Goal: Transaction & Acquisition: Purchase product/service

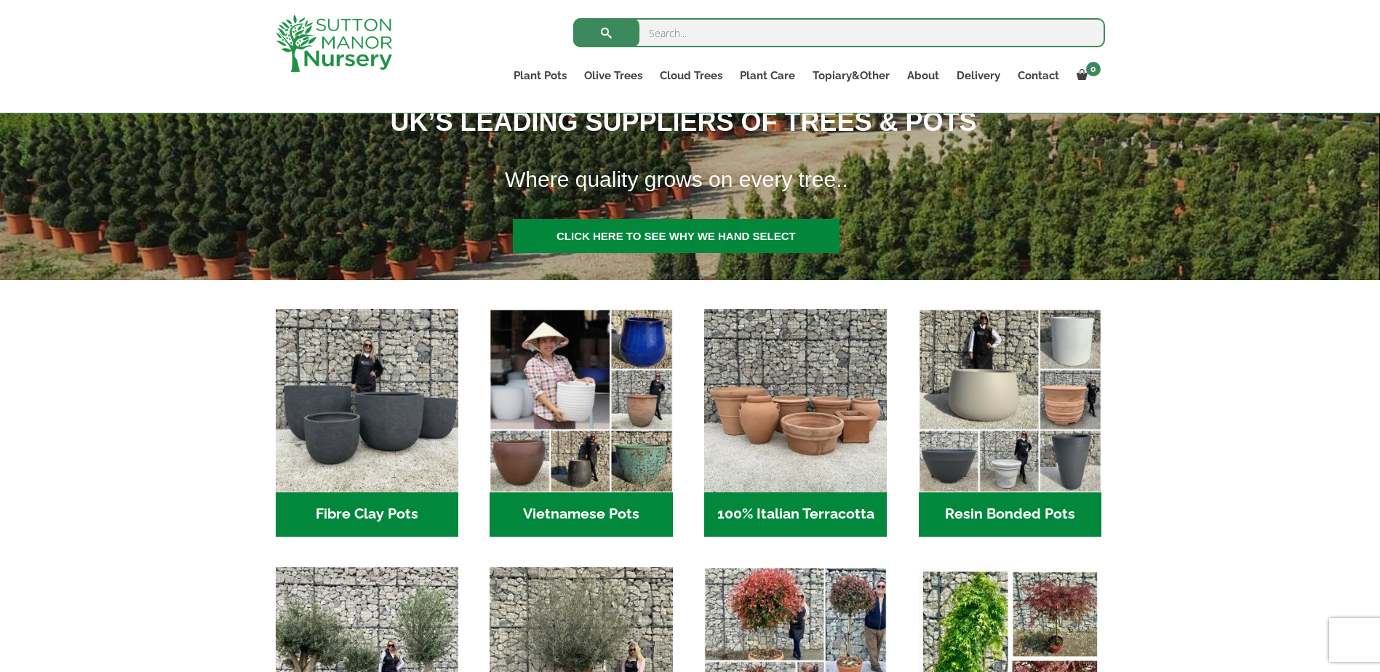
scroll to position [509, 0]
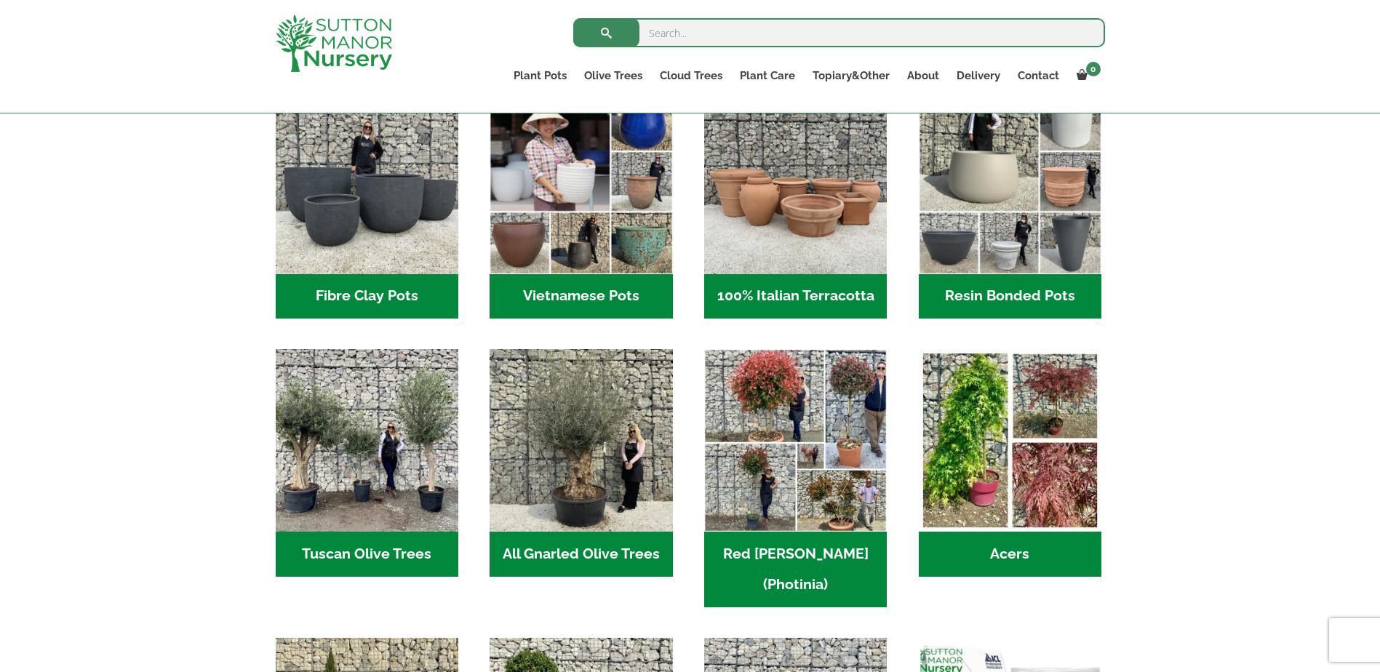
click at [983, 292] on h2 "Resin Bonded Pots (218)" at bounding box center [1010, 296] width 183 height 45
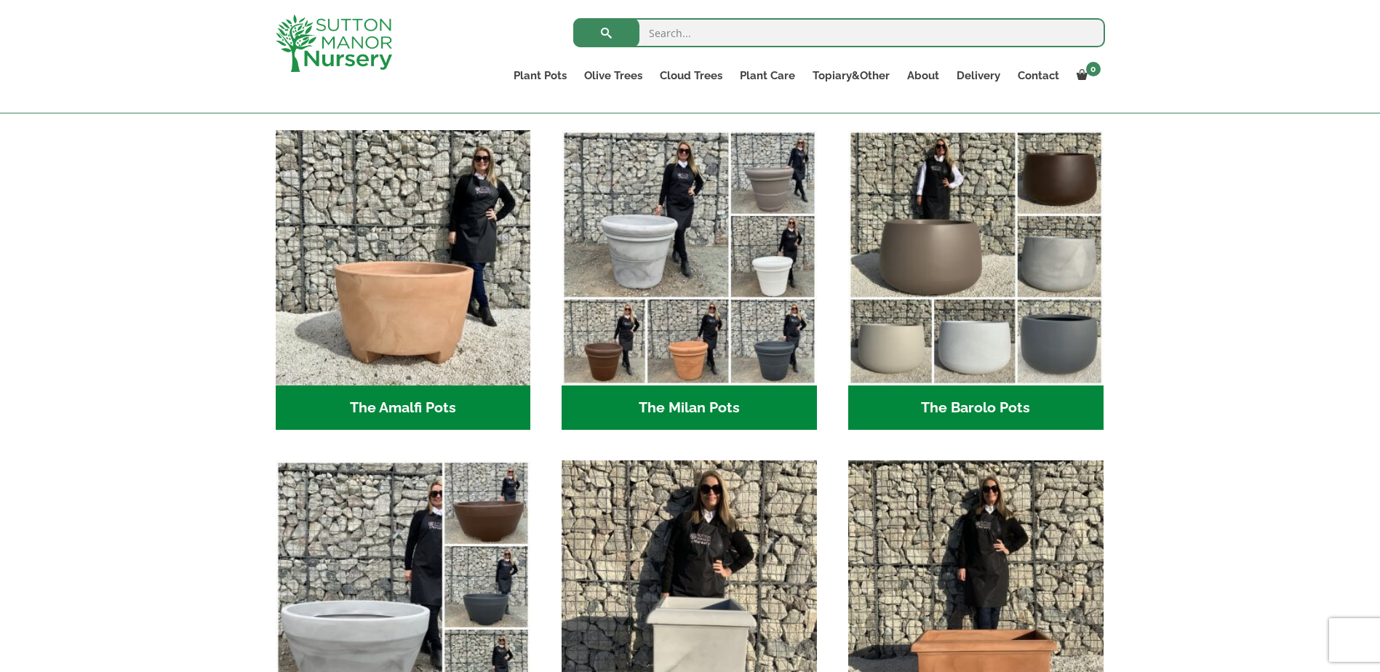
scroll to position [582, 0]
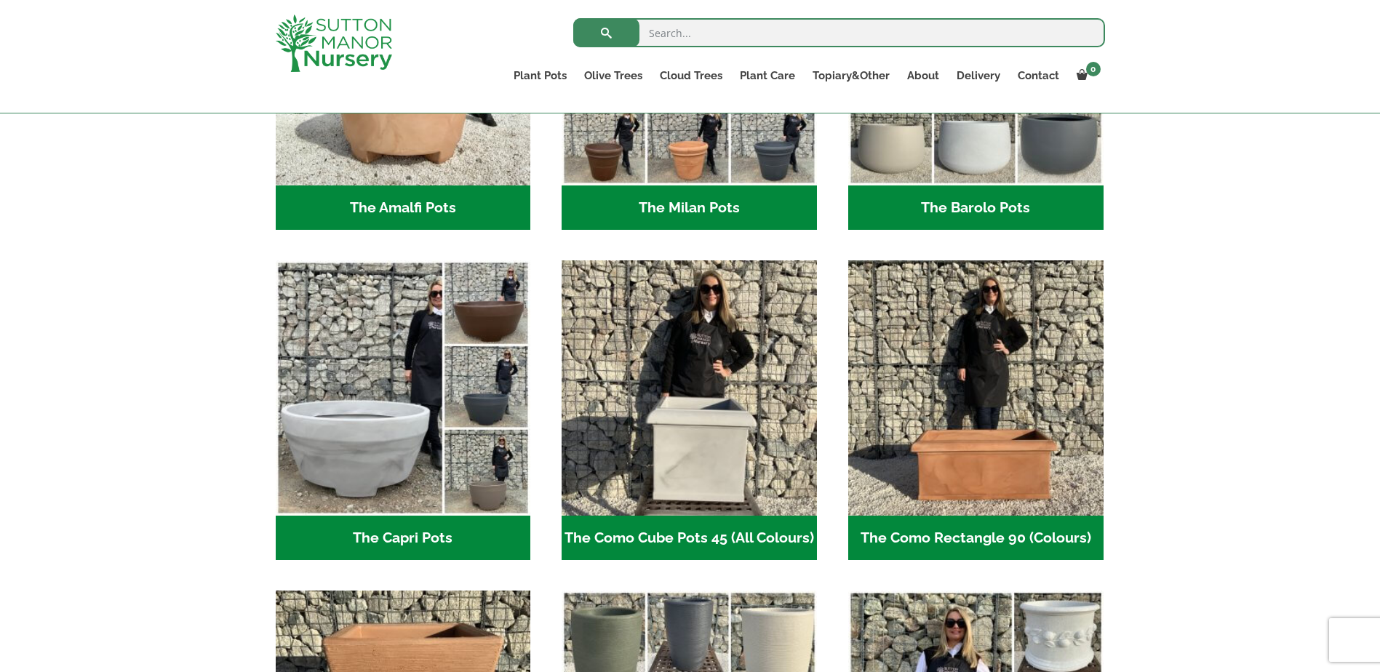
click at [1007, 212] on h2 "The Barolo Pots (42)" at bounding box center [975, 208] width 255 height 45
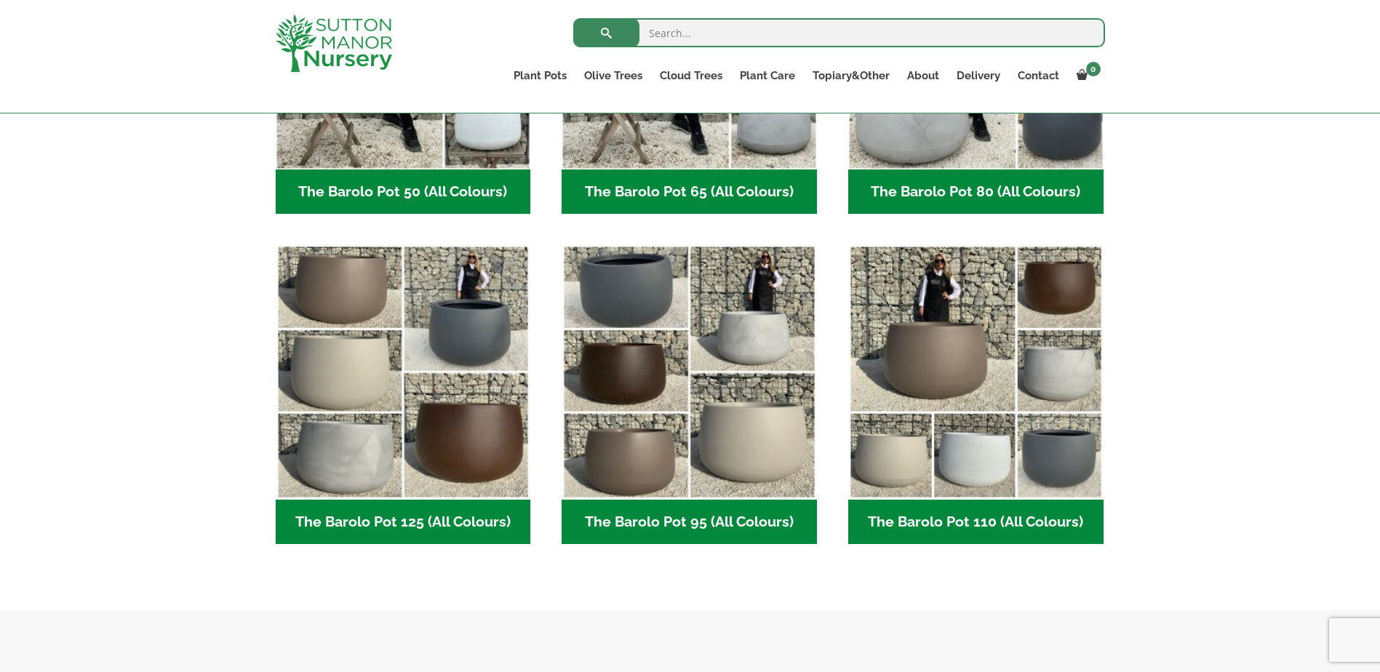
scroll to position [582, 0]
click at [937, 178] on h2 "The Barolo Pot 80 (All Colours) (7)" at bounding box center [975, 191] width 255 height 45
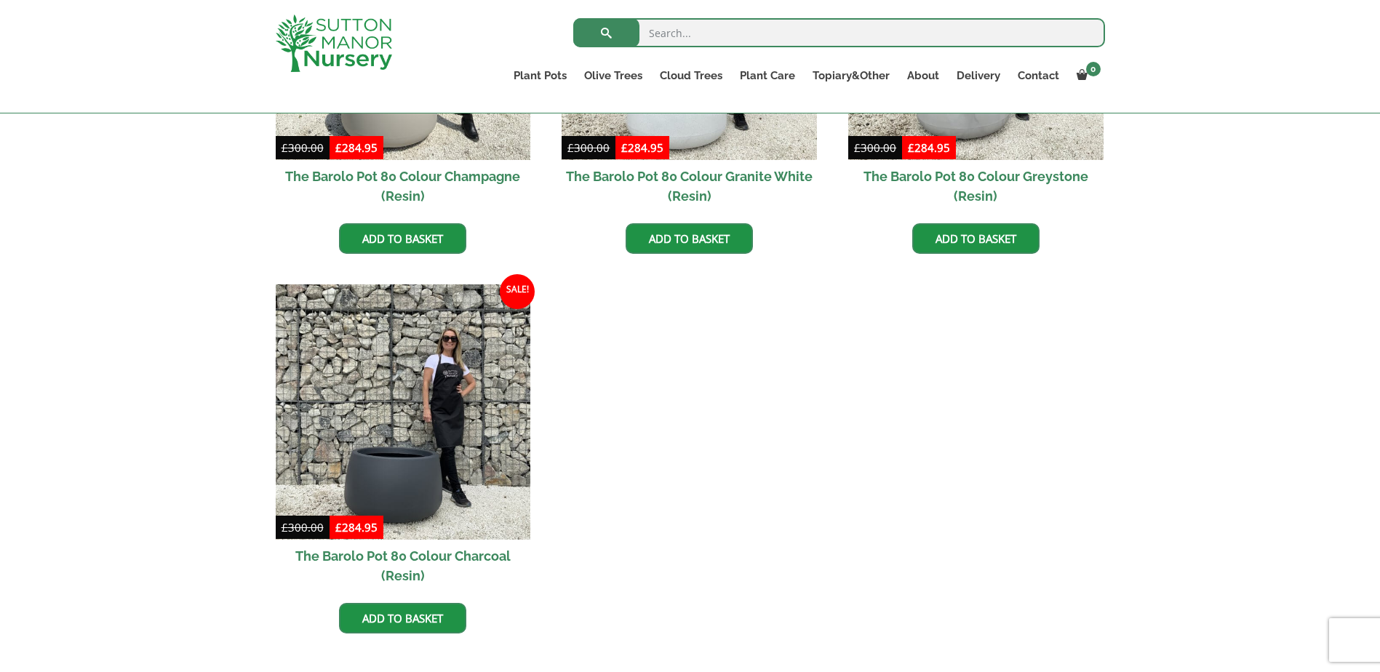
scroll to position [946, 0]
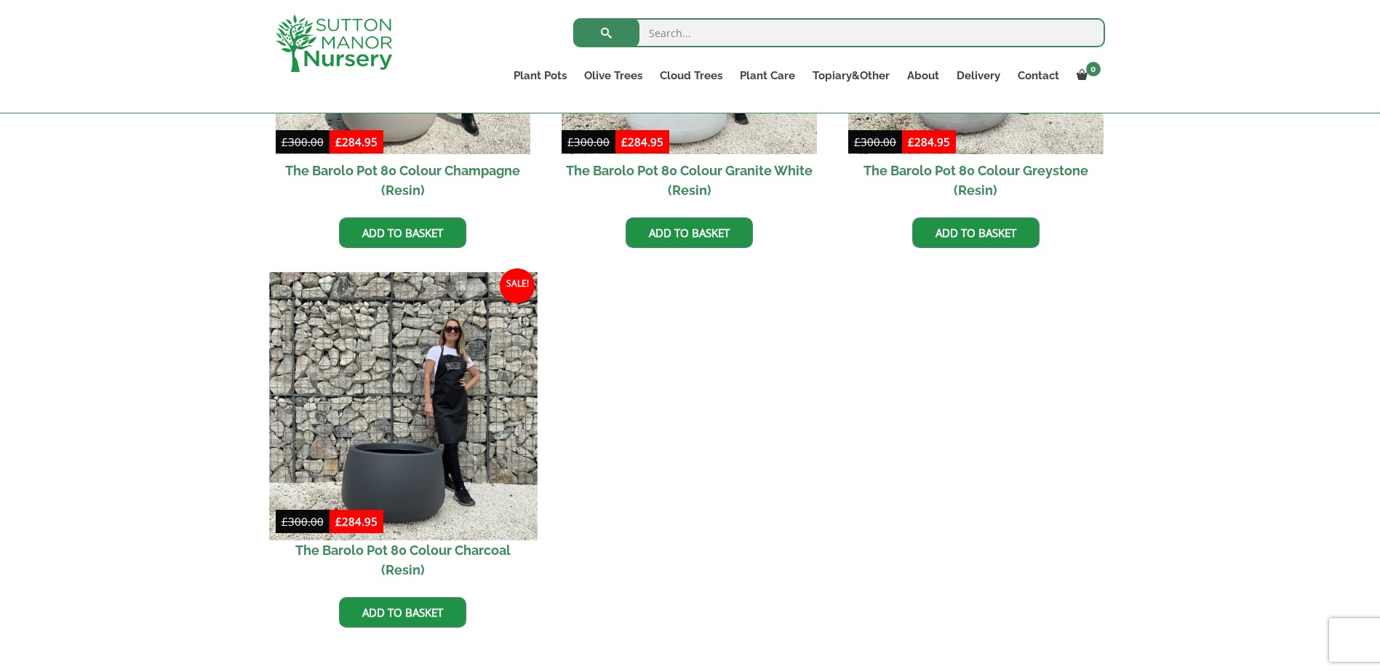
click at [394, 426] on img at bounding box center [403, 406] width 268 height 268
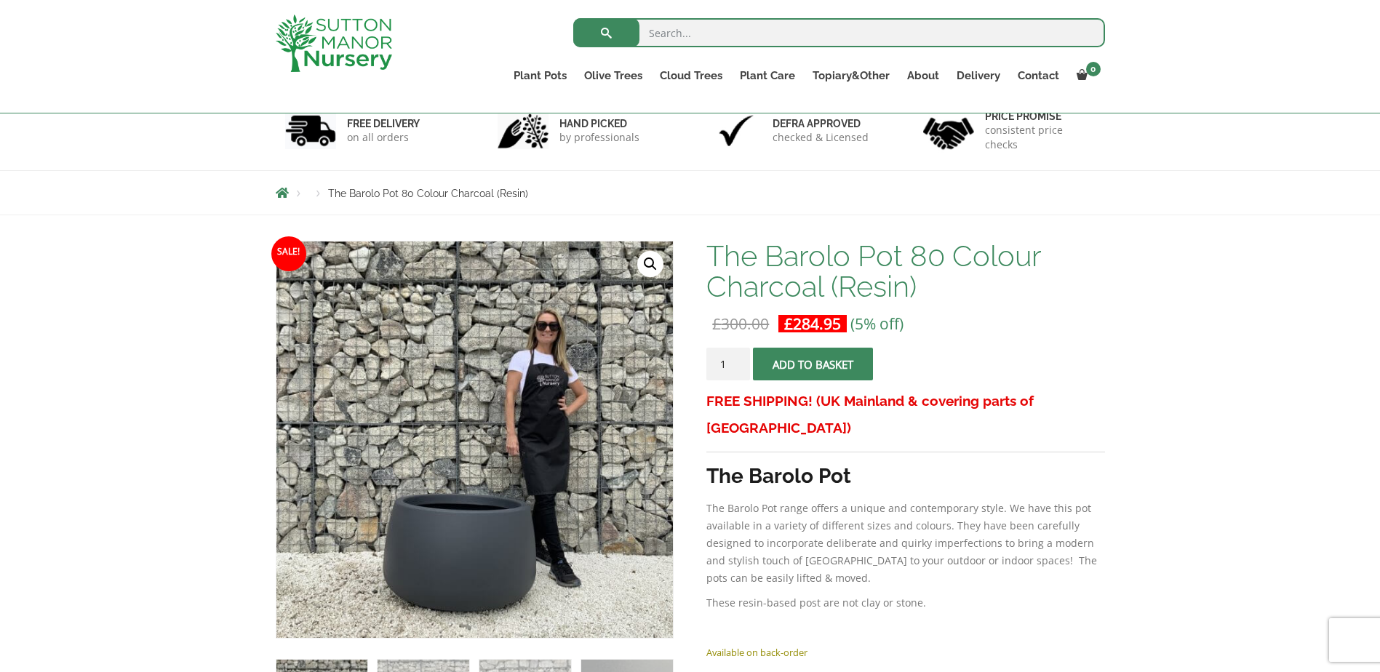
scroll to position [218, 0]
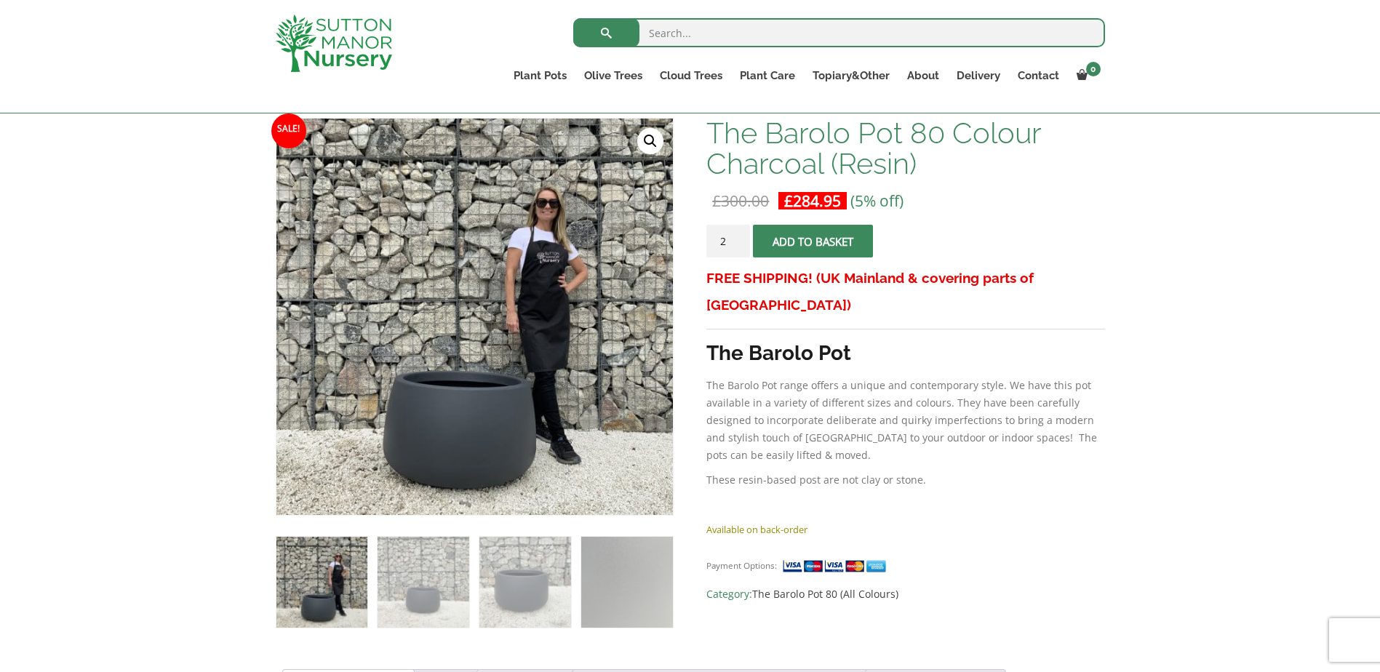
type input "2"
click at [738, 237] on input "2" at bounding box center [728, 241] width 44 height 33
click at [818, 236] on button "Add to basket" at bounding box center [813, 241] width 120 height 33
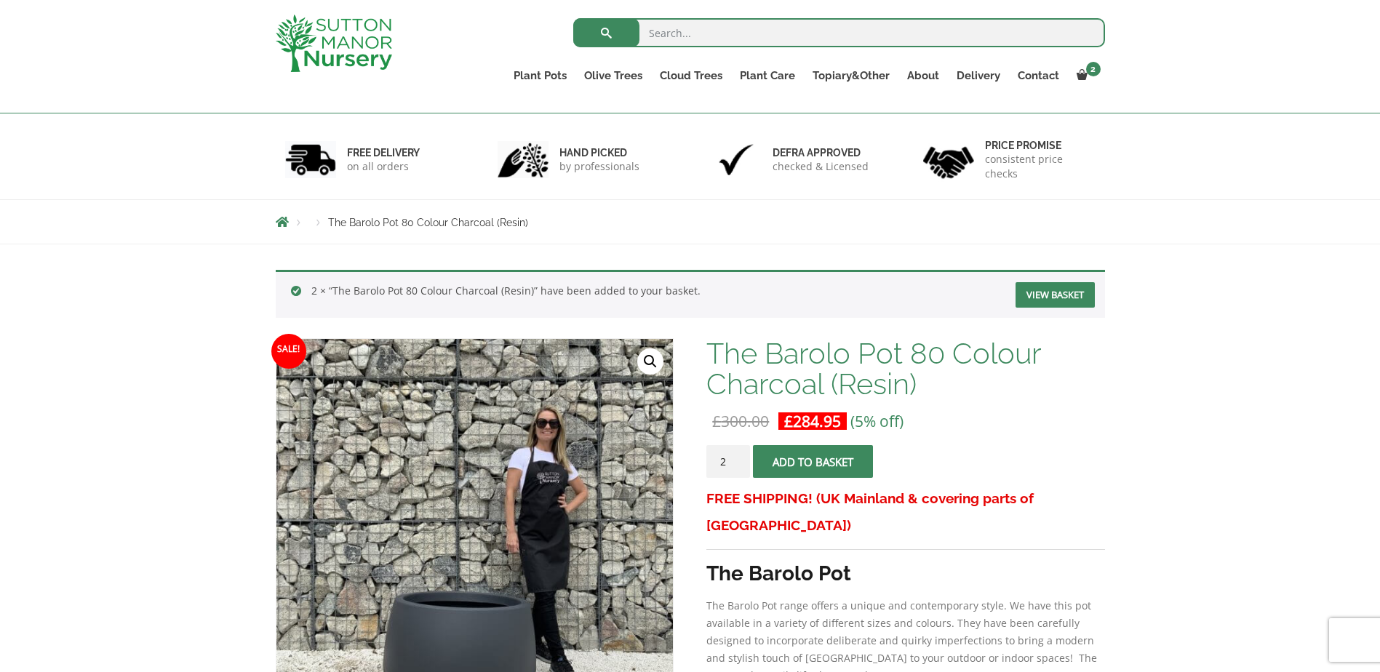
scroll to position [146, 0]
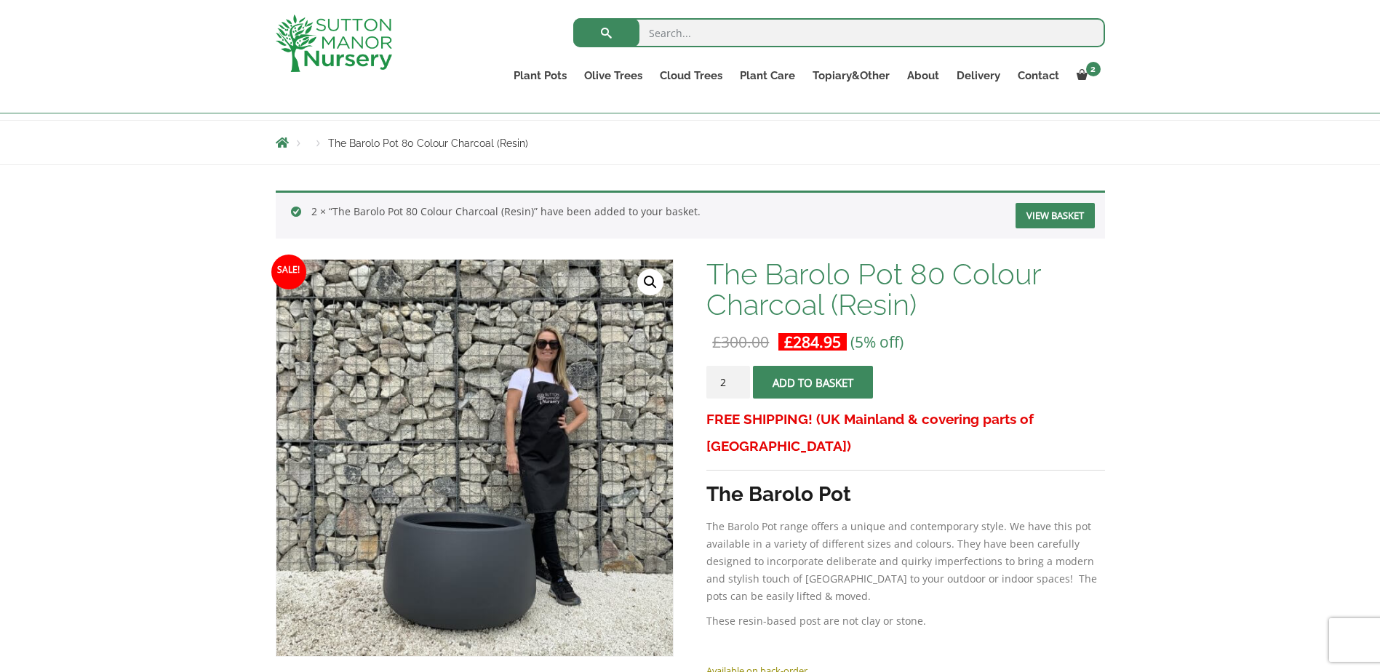
click at [1056, 212] on link "View basket" at bounding box center [1055, 215] width 79 height 25
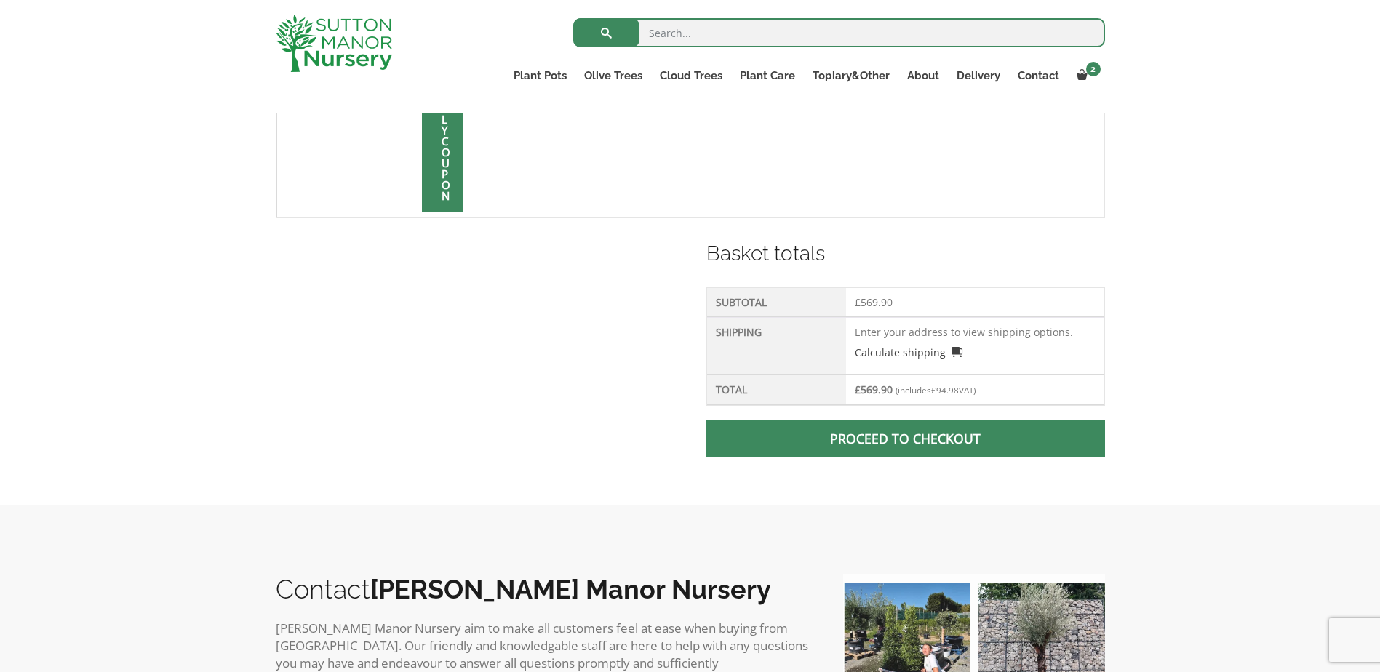
scroll to position [509, 0]
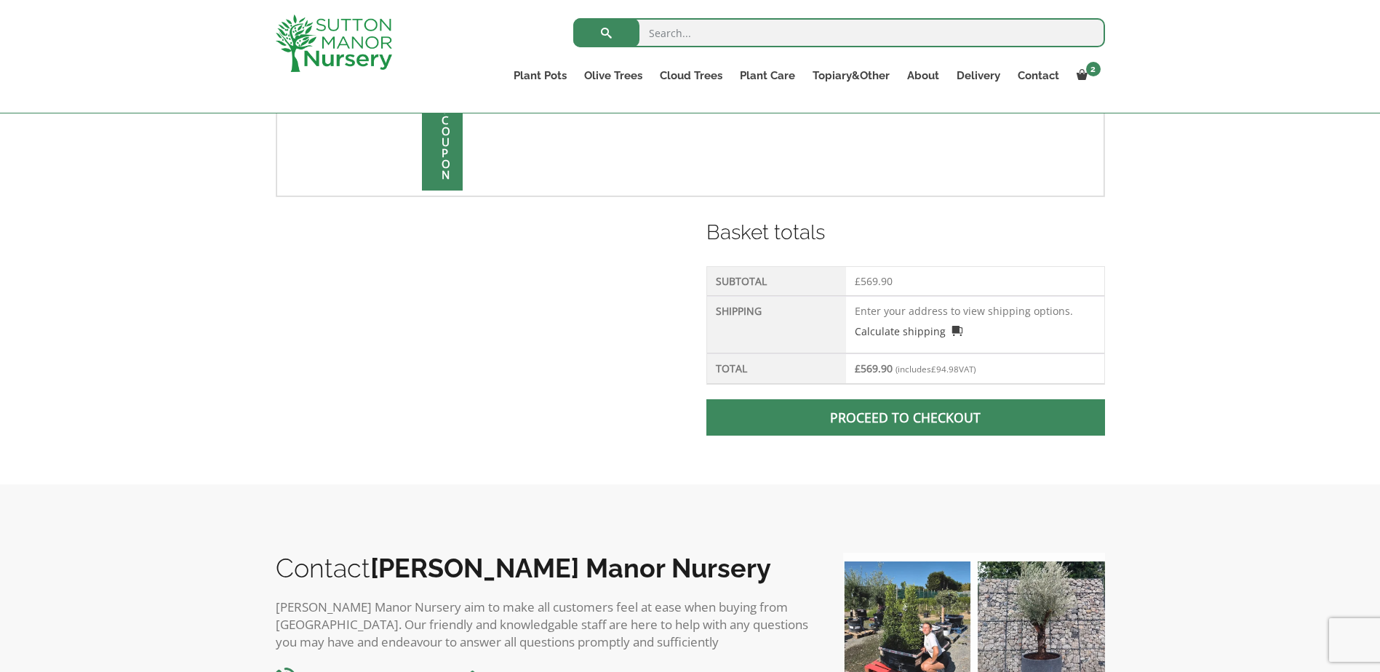
click at [902, 309] on td "Enter your address to view shipping options. Calculate shipping Select a countr…" at bounding box center [975, 324] width 258 height 57
click at [911, 311] on td "Enter your address to view shipping options. Calculate shipping Select a countr…" at bounding box center [975, 324] width 258 height 57
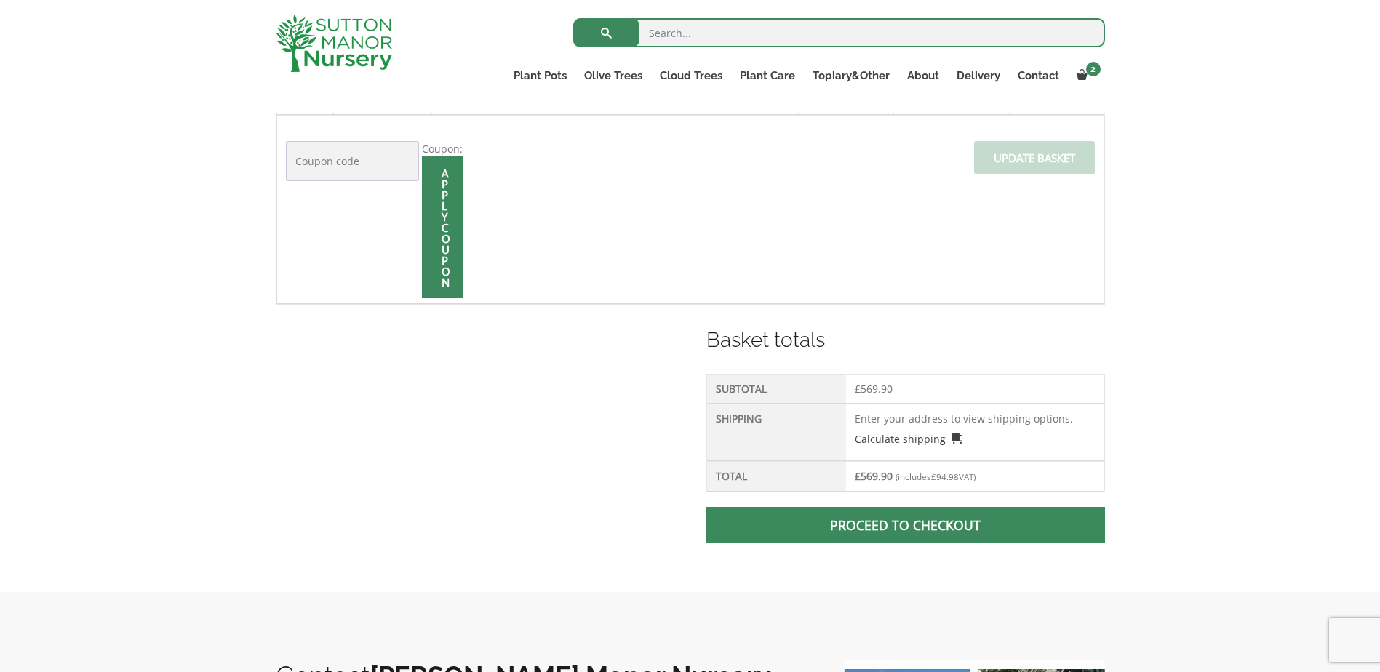
scroll to position [437, 0]
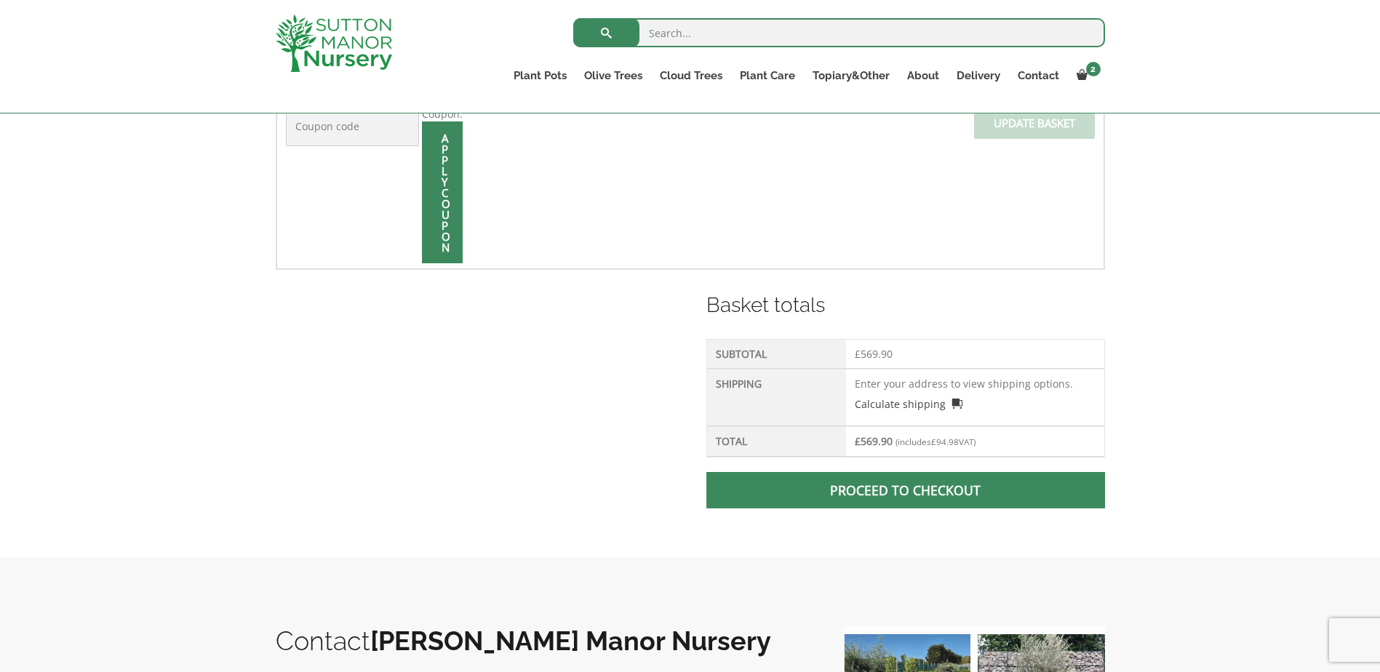
click at [913, 491] on link "Proceed to checkout" at bounding box center [905, 490] width 398 height 36
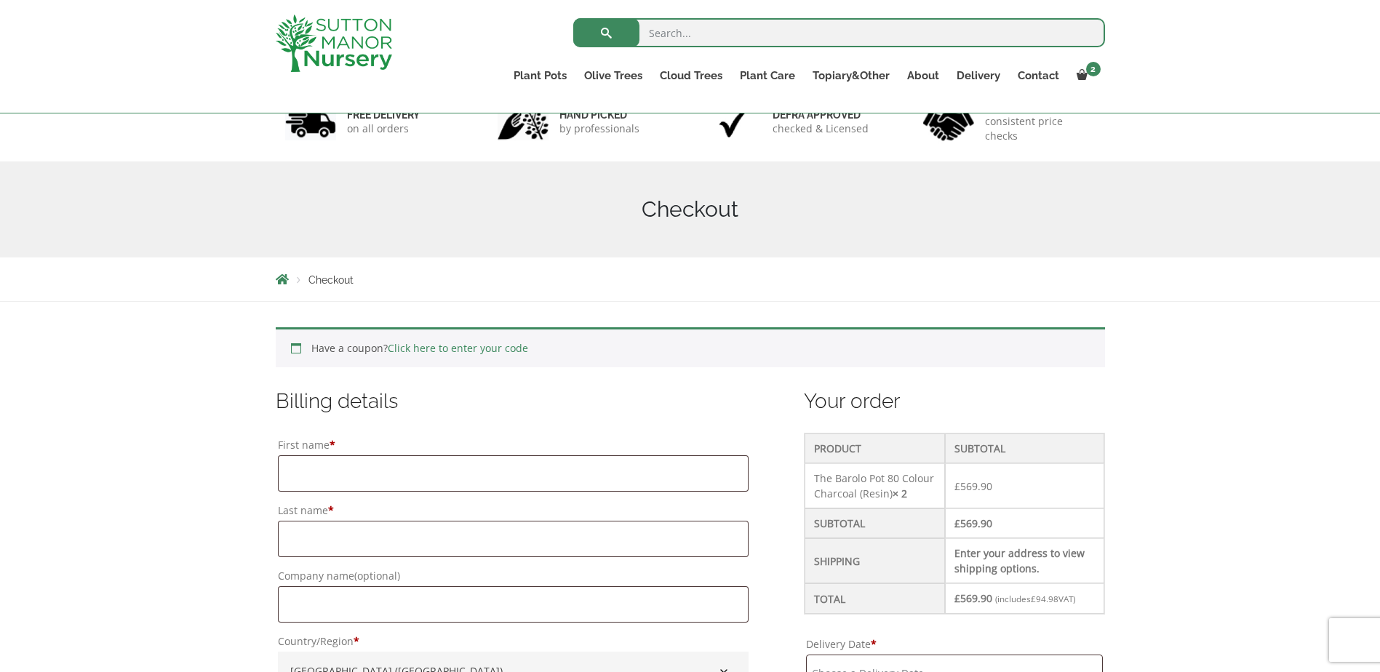
scroll to position [291, 0]
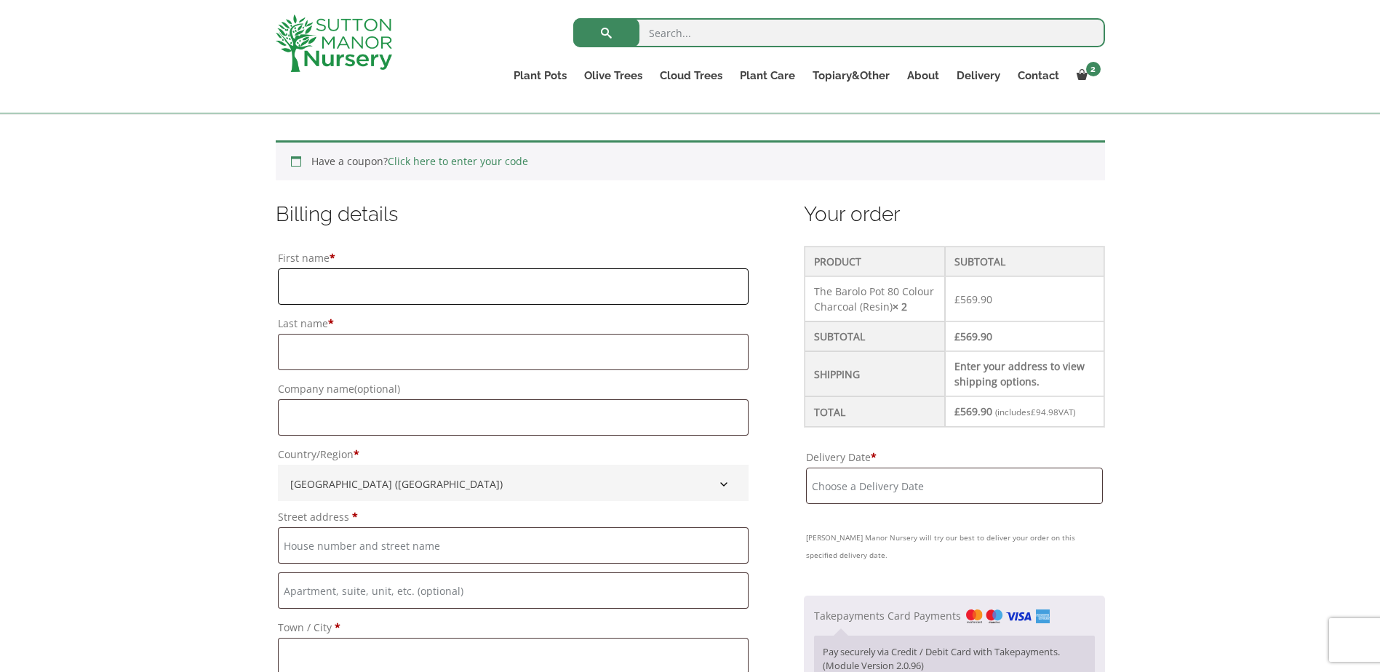
click at [362, 292] on input "First name *" at bounding box center [513, 286] width 471 height 36
type input "[PERSON_NAME]"
type input "20 Haglane Copse"
type input "[PERSON_NAME]"
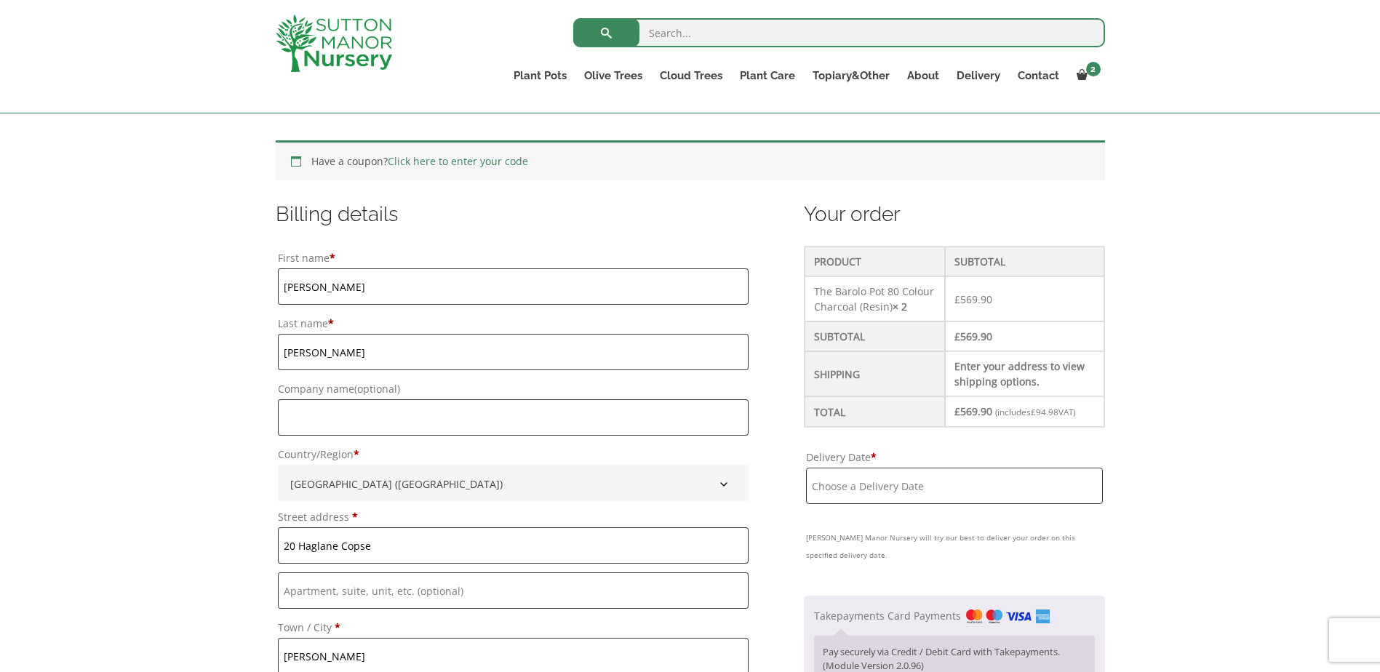
type input "[GEOGRAPHIC_DATA]"
type input "SO41 8DT"
type input "+447801832381"
type input "hello@neiljonesdesign.com"
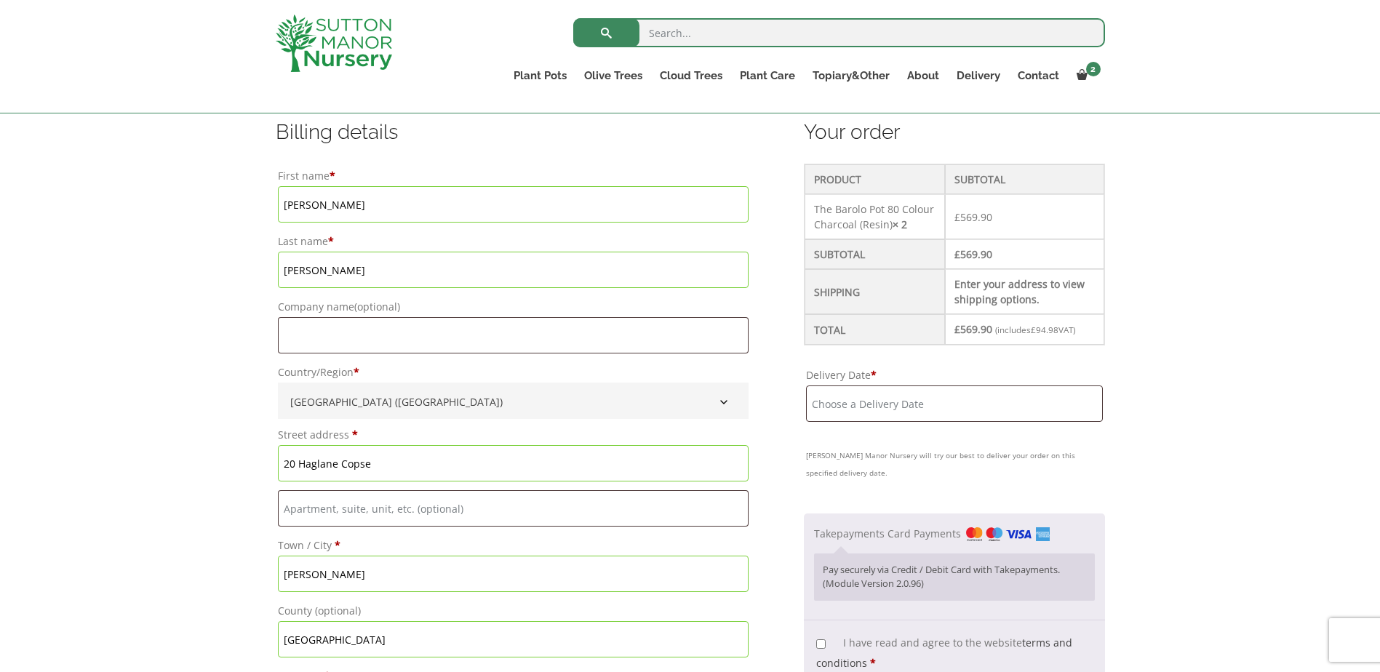
scroll to position [509, 0]
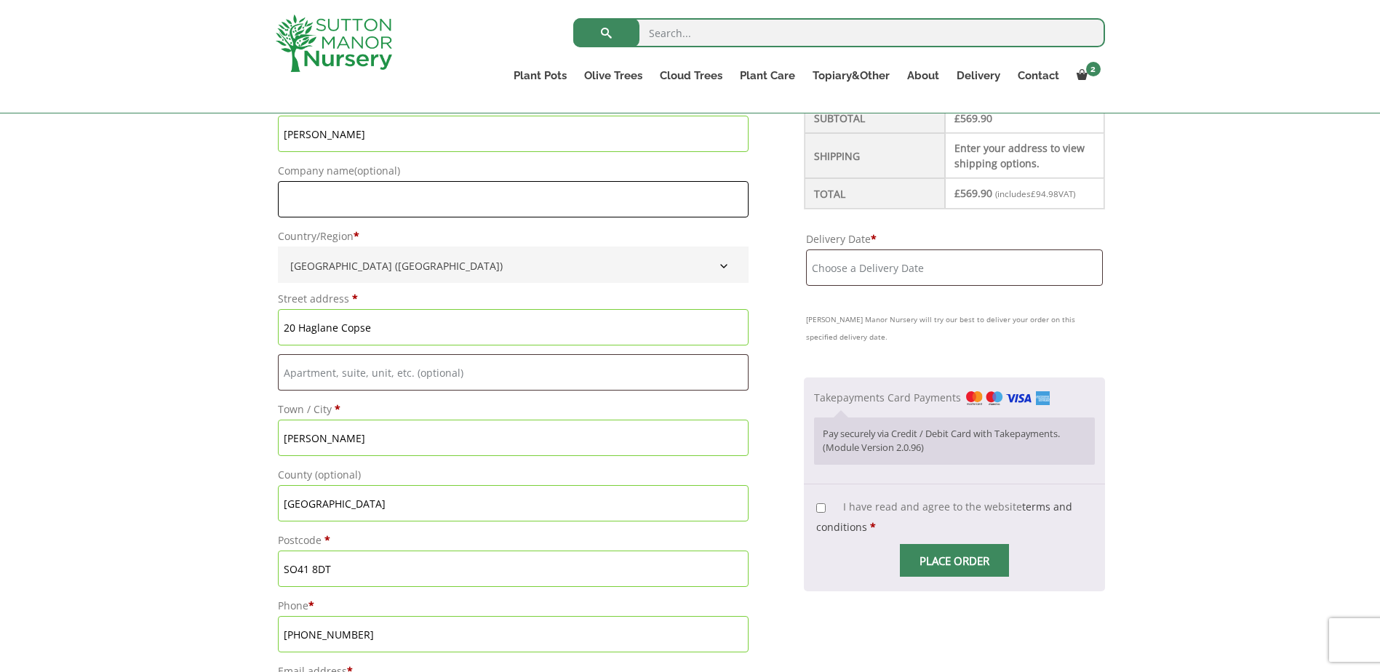
click at [430, 205] on input "Company name (optional)" at bounding box center [513, 199] width 471 height 36
type input "[PERSON_NAME] Design"
click at [1266, 333] on div "Have a coupon? Click here to enter your code Apply coupon Billing details First…" at bounding box center [690, 675] width 1380 height 1556
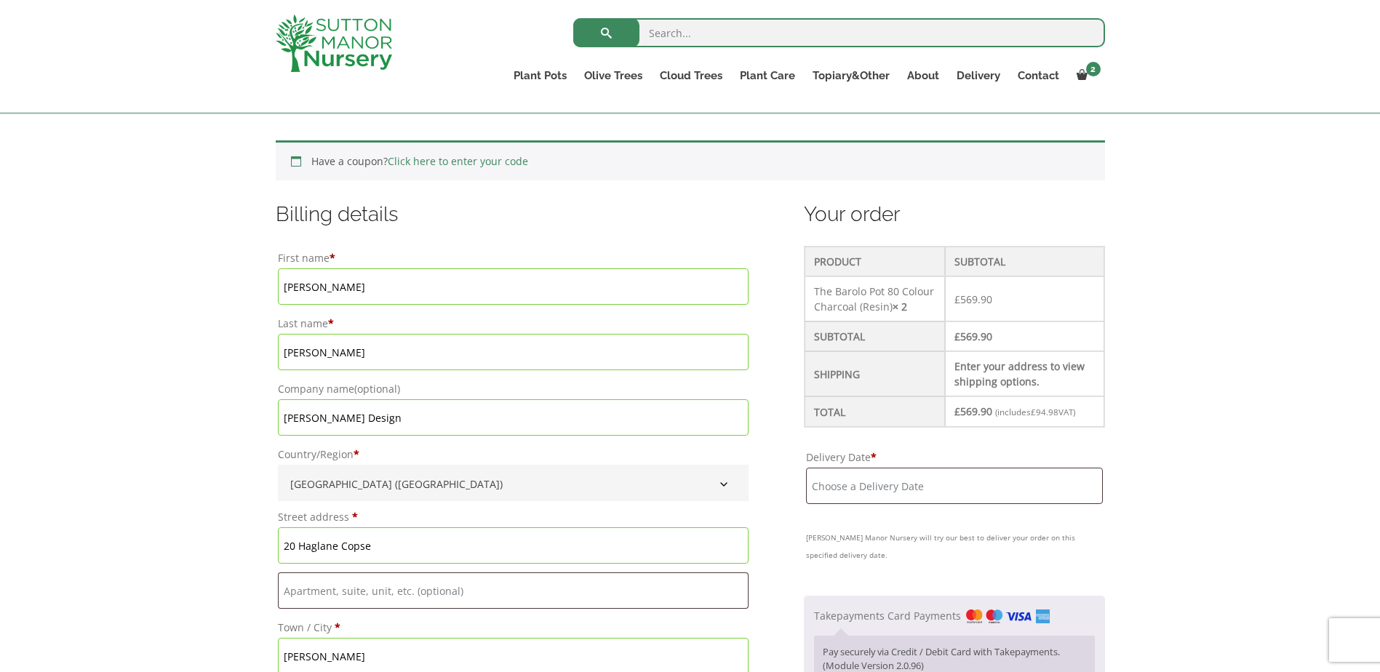
scroll to position [582, 0]
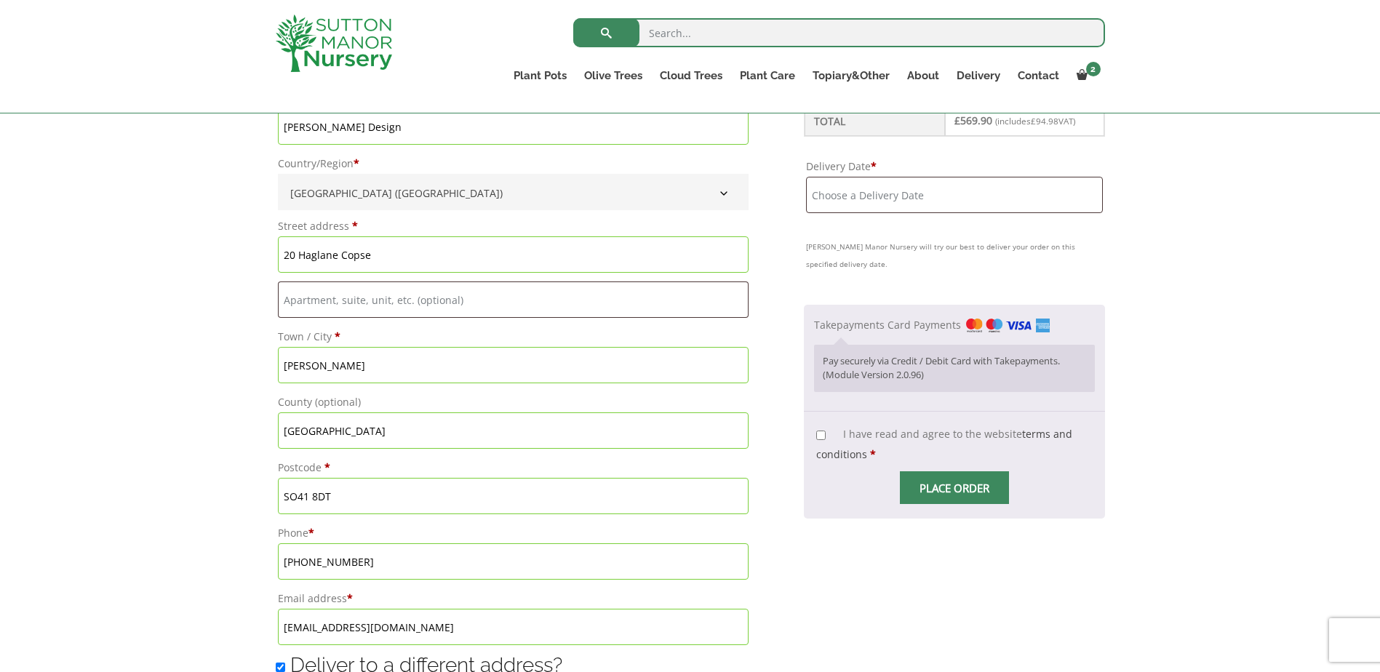
drag, startPoint x: 380, startPoint y: 255, endPoint x: 258, endPoint y: 250, distance: 121.6
click at [258, 250] on div "Have a coupon? Click here to enter your code Apply coupon Billing details First…" at bounding box center [690, 602] width 1380 height 1556
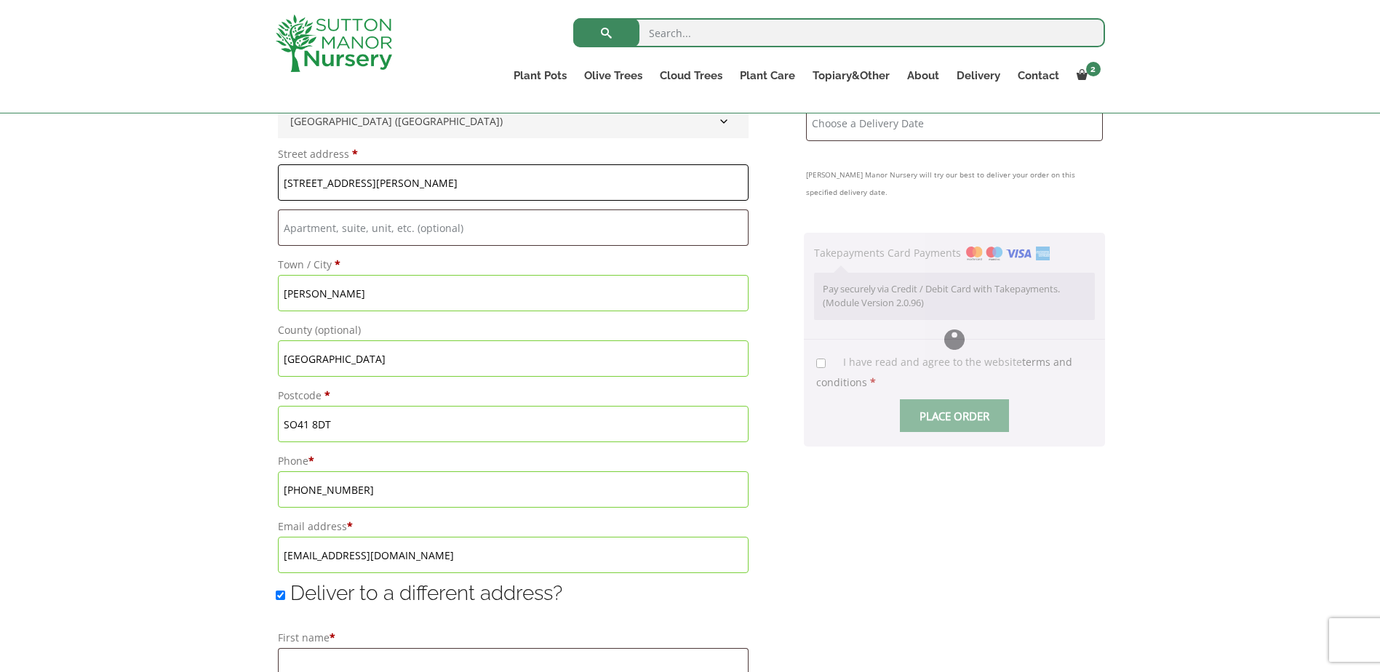
scroll to position [655, 0]
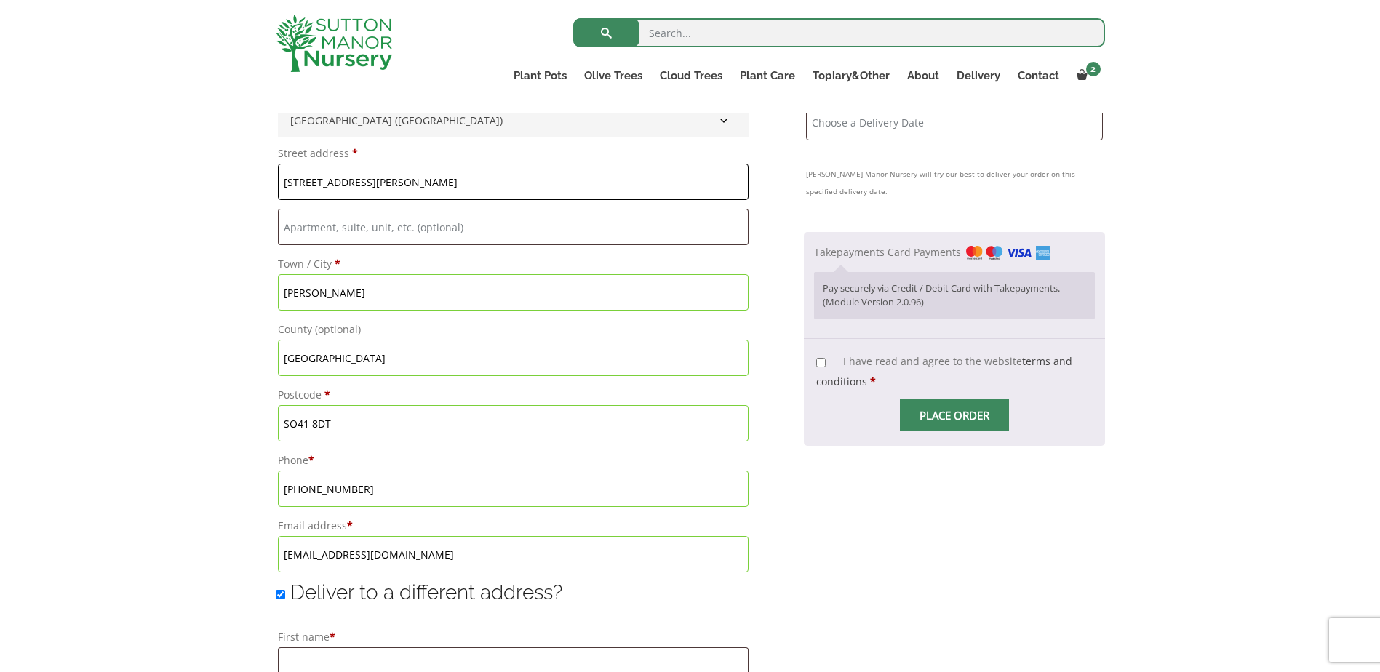
type input "[STREET_ADDRESS][PERSON_NAME]"
drag, startPoint x: 390, startPoint y: 292, endPoint x: 239, endPoint y: 292, distance: 150.6
click at [241, 292] on div "Have a coupon? Click here to enter your code Apply coupon Billing details First…" at bounding box center [690, 529] width 1380 height 1556
type input "[GEOGRAPHIC_DATA]"
click at [338, 425] on input "SO41 8DT" at bounding box center [513, 423] width 471 height 36
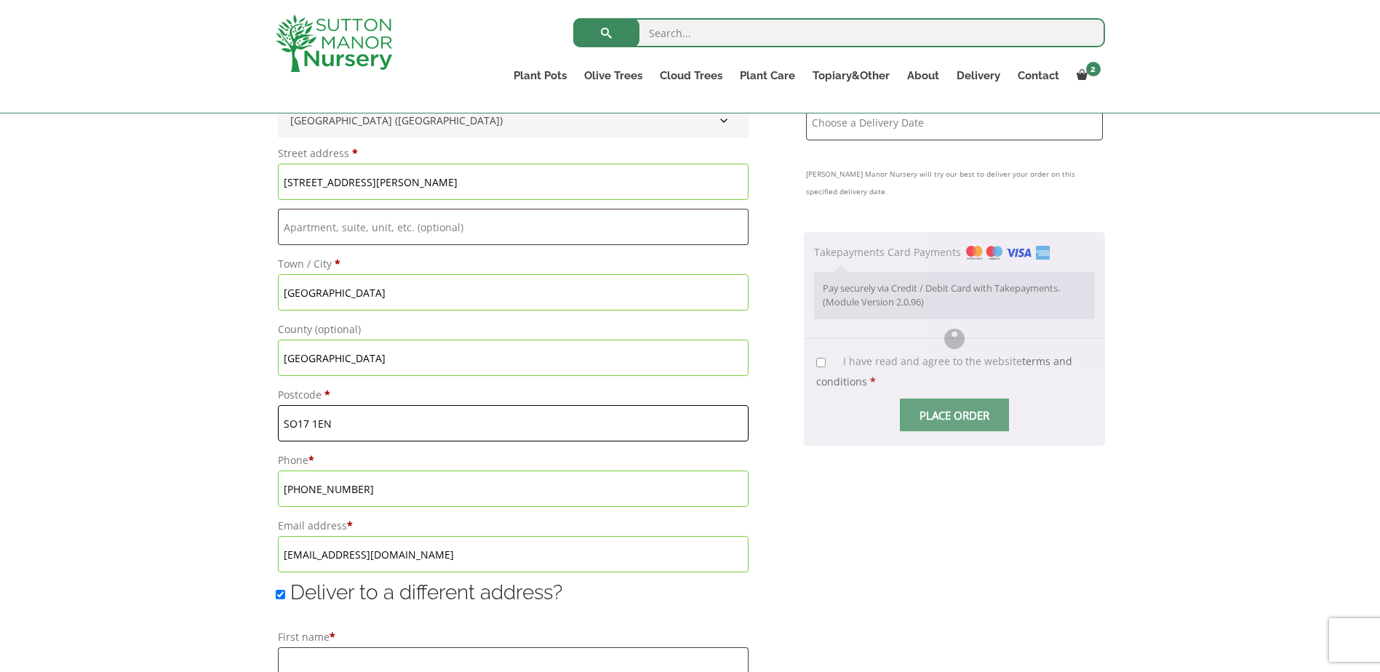
type input "SO17 1EN"
click at [907, 516] on div "Your order Product Subtotal The Barolo Pot 80 Colour Charcoal (Resin) × 2 £ 569…" at bounding box center [954, 548] width 301 height 1422
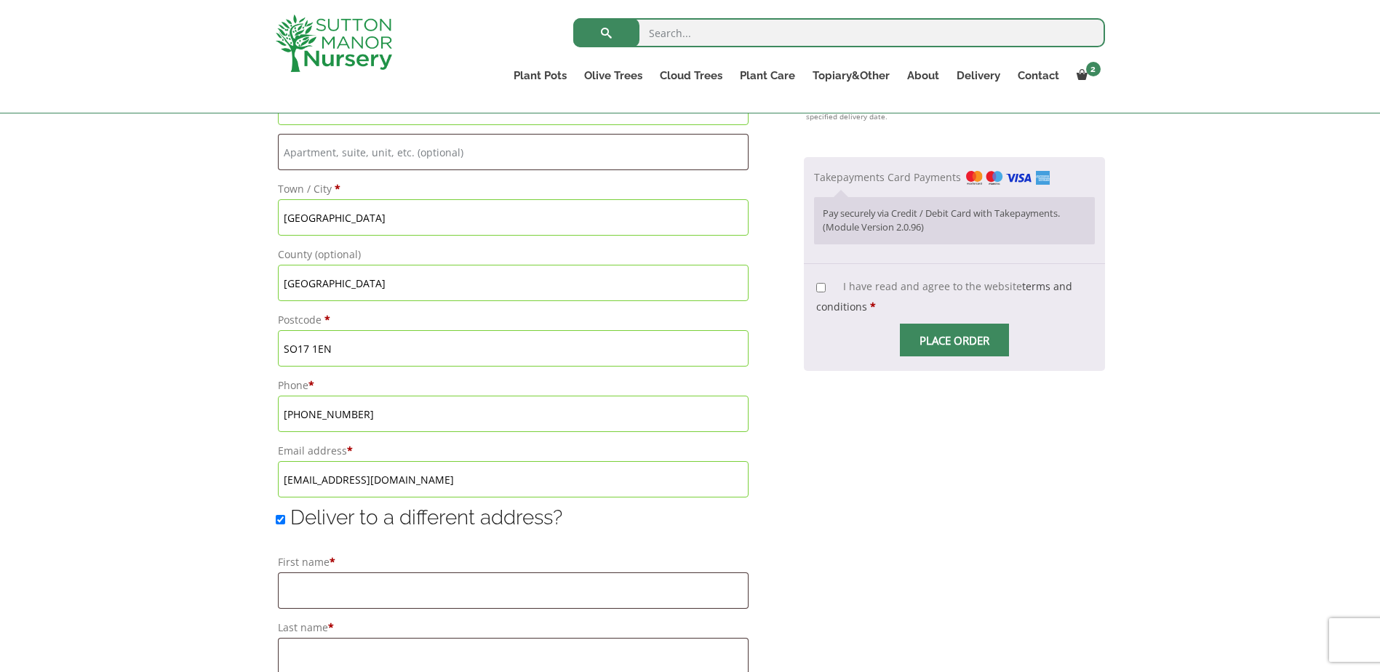
scroll to position [873, 0]
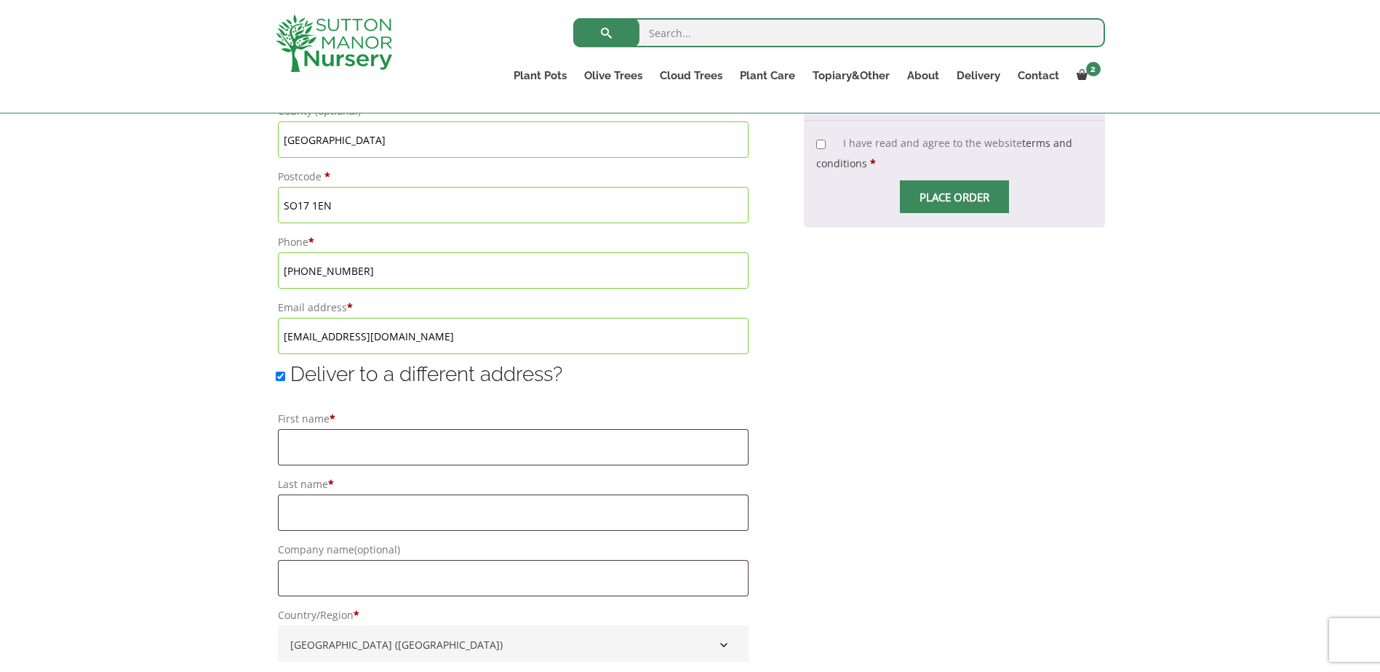
click at [282, 375] on input "Deliver to a different address?" at bounding box center [280, 376] width 9 height 9
checkbox input "false"
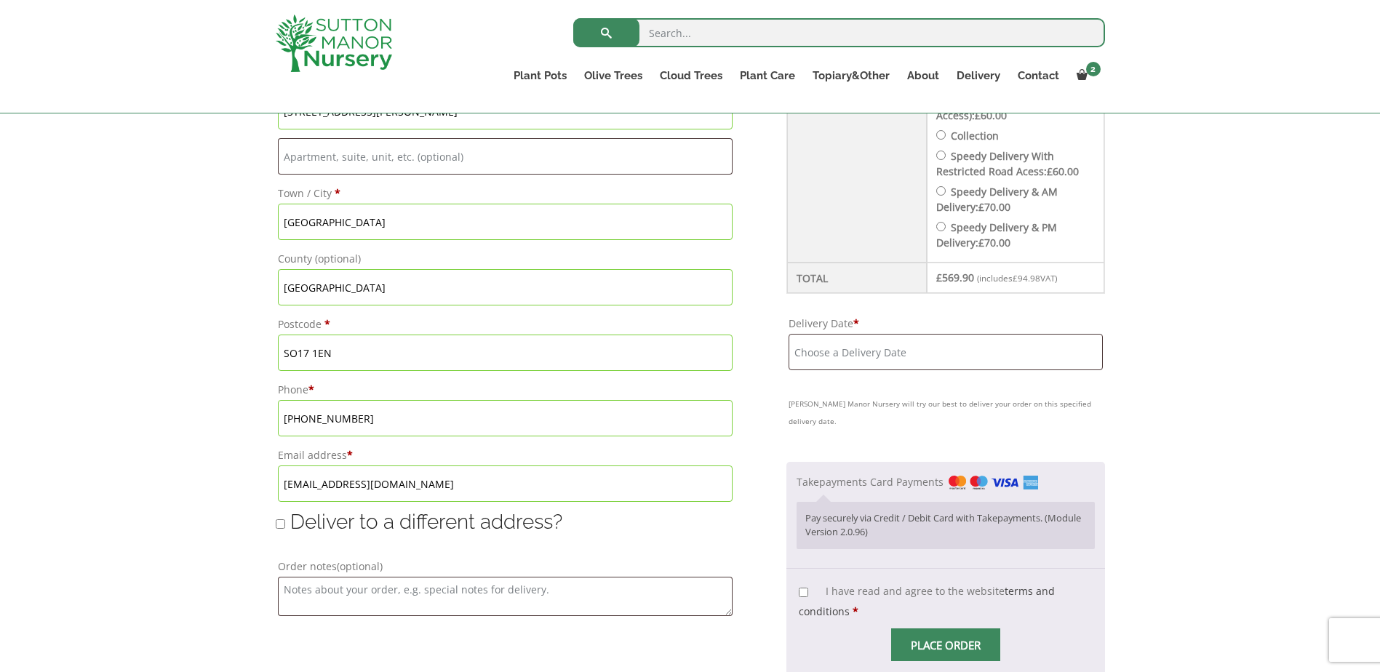
scroll to position [728, 0]
click at [888, 358] on input "Delivery Date *" at bounding box center [946, 350] width 314 height 36
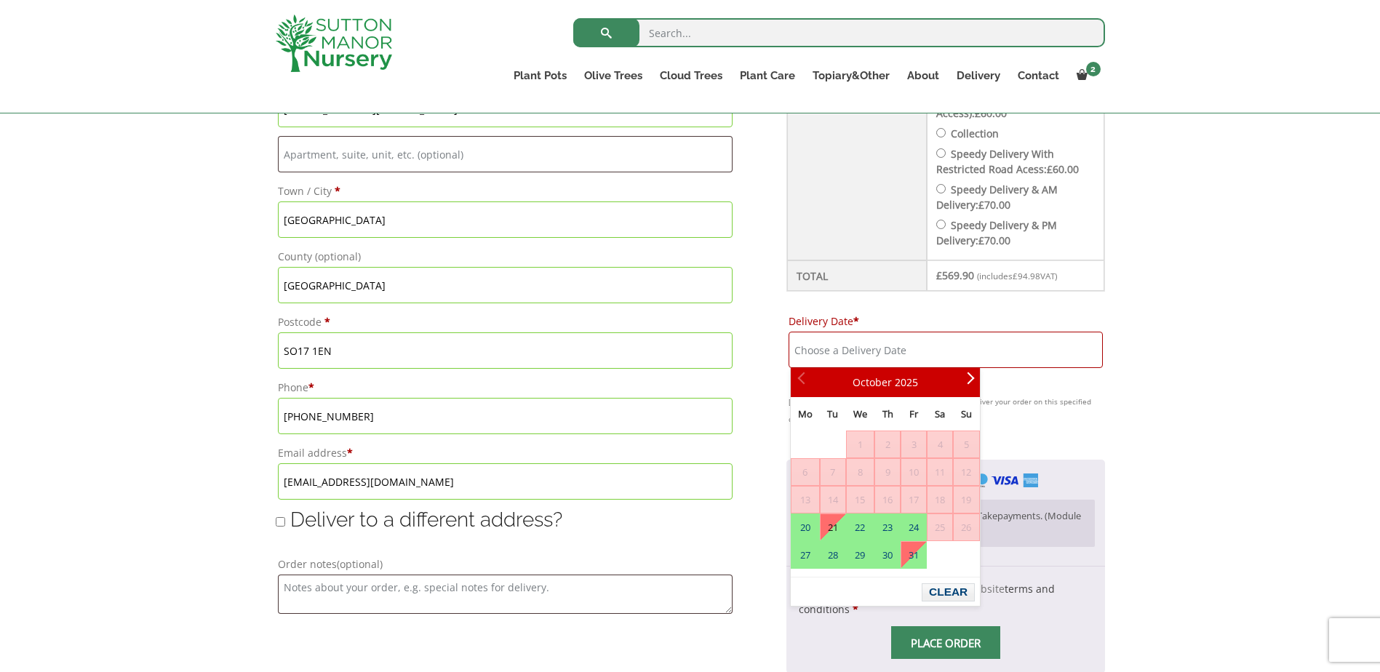
click at [835, 522] on link "21" at bounding box center [833, 527] width 25 height 26
type input "[DATE]"
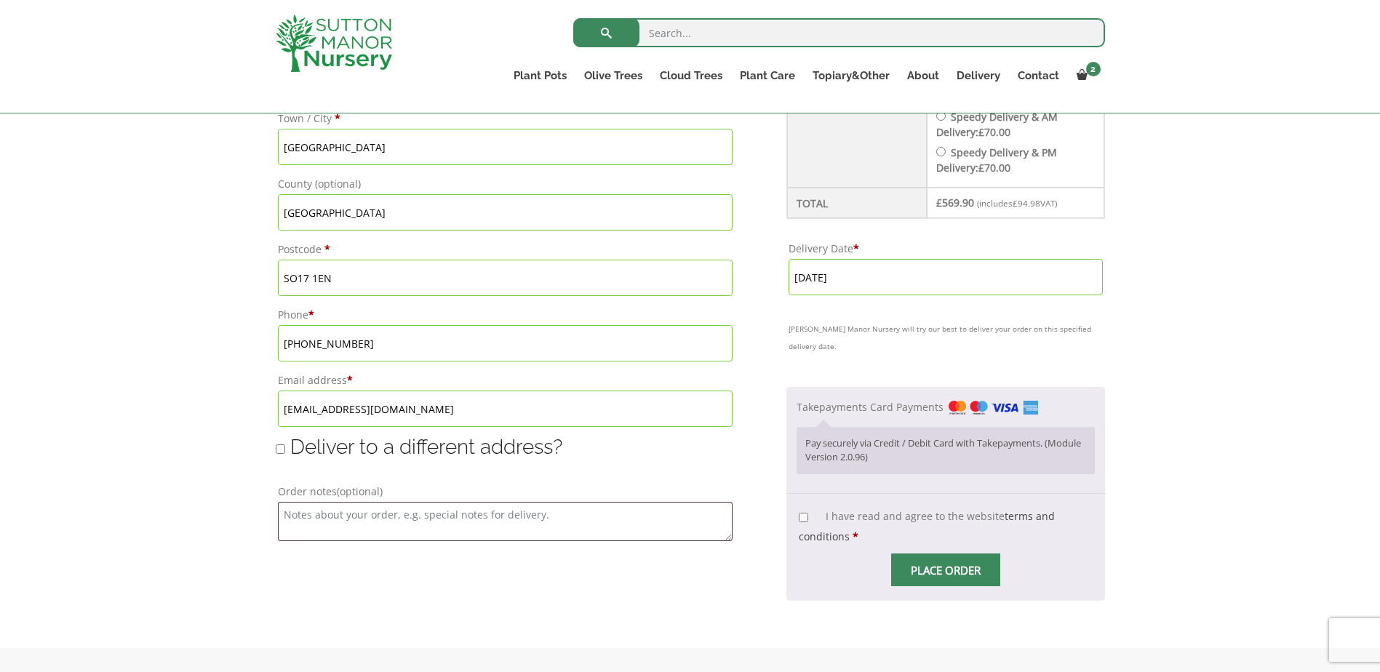
scroll to position [873, 0]
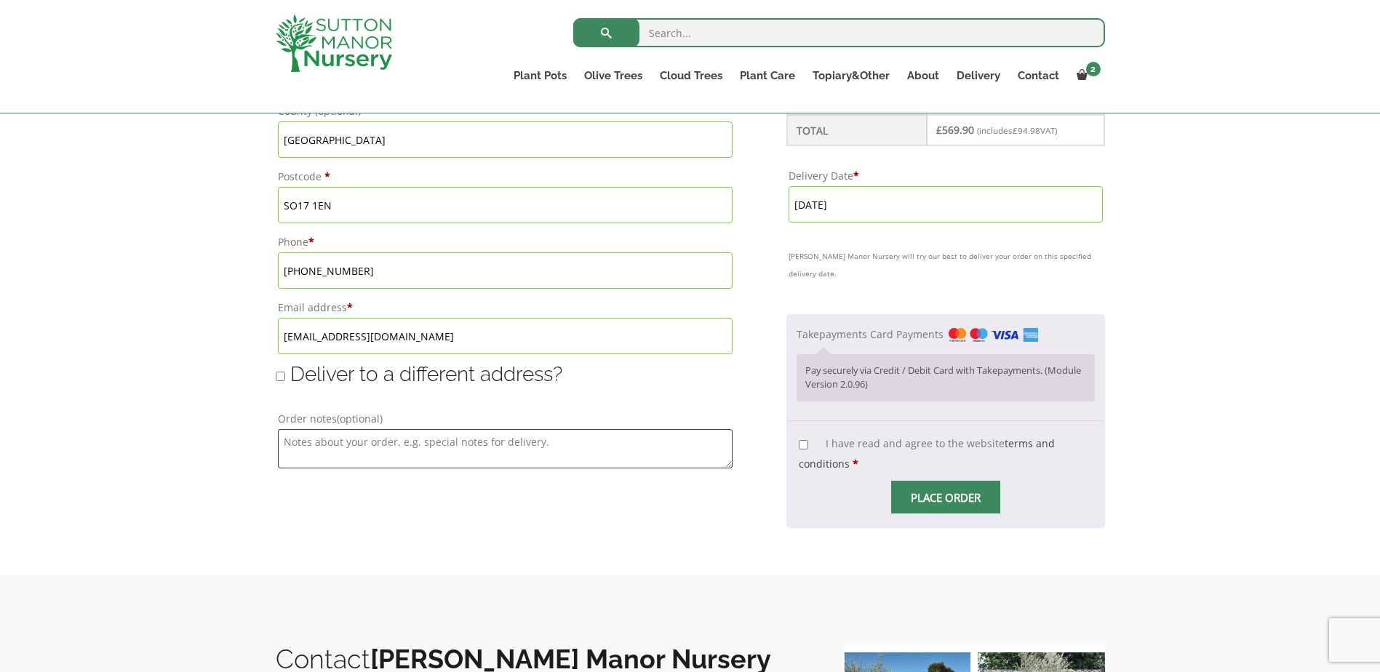
click at [805, 440] on input "I have read and agree to the website terms and conditions *" at bounding box center [803, 444] width 9 height 9
checkbox input "true"
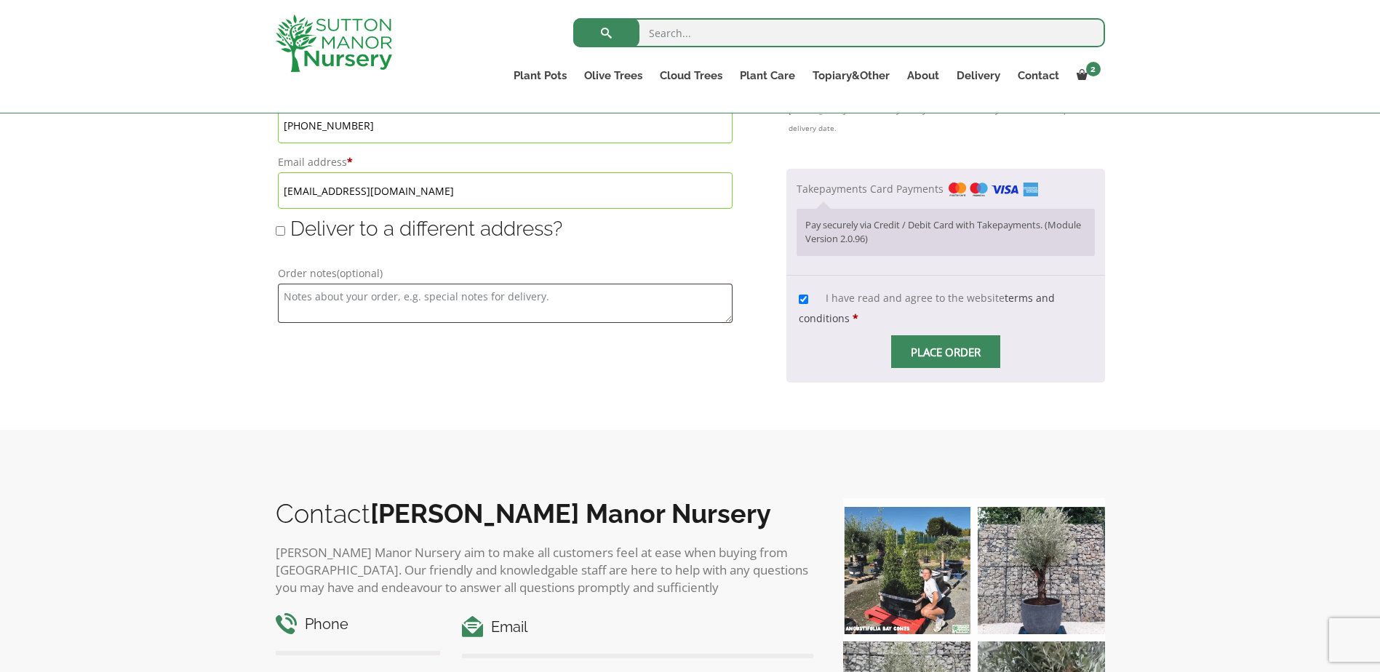
click at [946, 352] on span "Checkout" at bounding box center [946, 352] width 0 height 0
click at [950, 335] on input "Place order" at bounding box center [945, 351] width 109 height 33
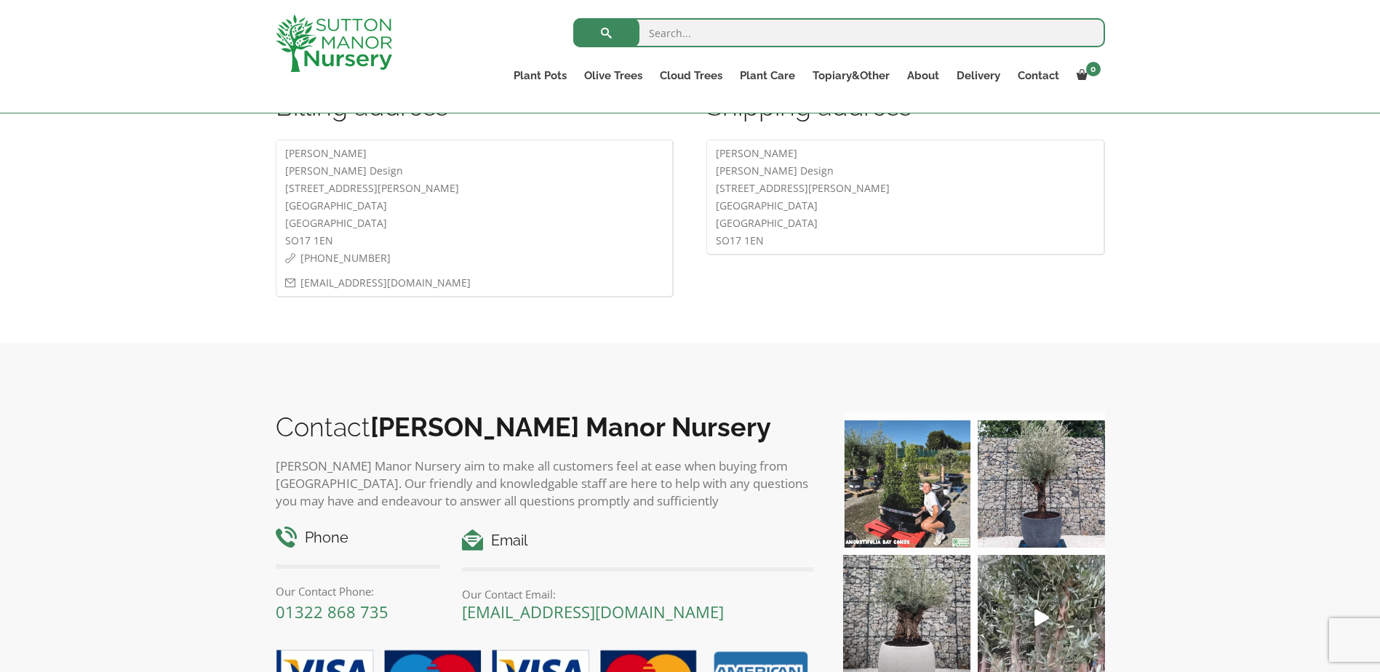
scroll to position [291, 0]
